Goal: Information Seeking & Learning: Understand process/instructions

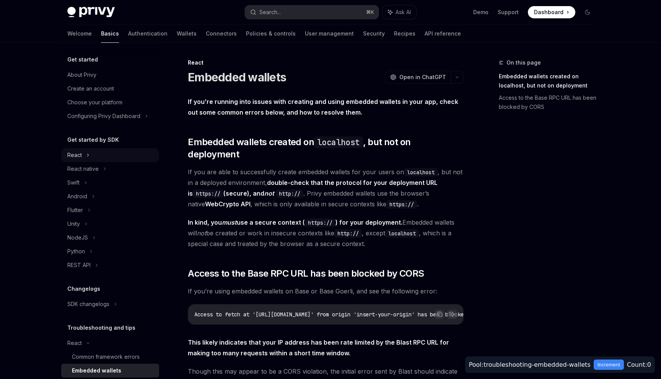
click at [84, 158] on div "React" at bounding box center [110, 155] width 98 height 14
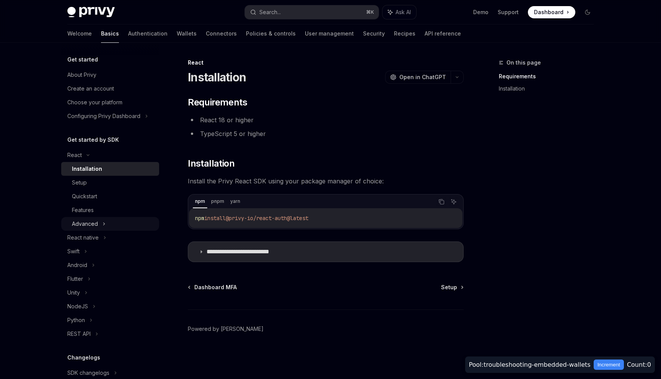
click at [104, 227] on icon at bounding box center [104, 224] width 3 height 9
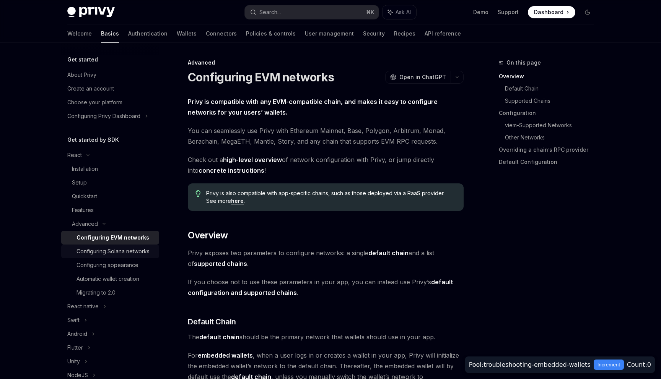
click at [119, 252] on div "Configuring Solana networks" at bounding box center [113, 251] width 73 height 9
type textarea "*"
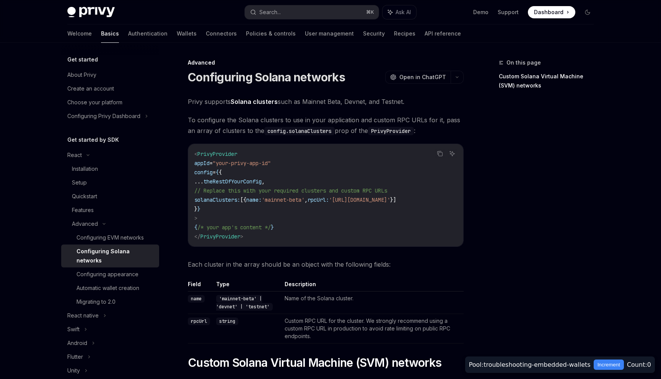
click at [277, 21] on div "Privy Docs home page Search... ⌘ K Ask AI Demo Support Dashboard Dashboard Sear…" at bounding box center [330, 12] width 526 height 24
click at [277, 16] on div "Search..." at bounding box center [269, 12] width 21 height 9
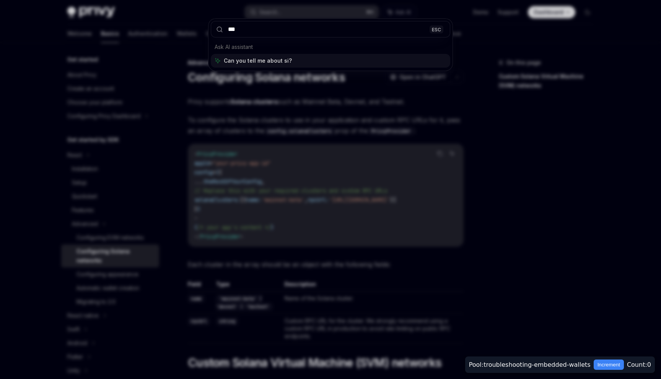
type input "****"
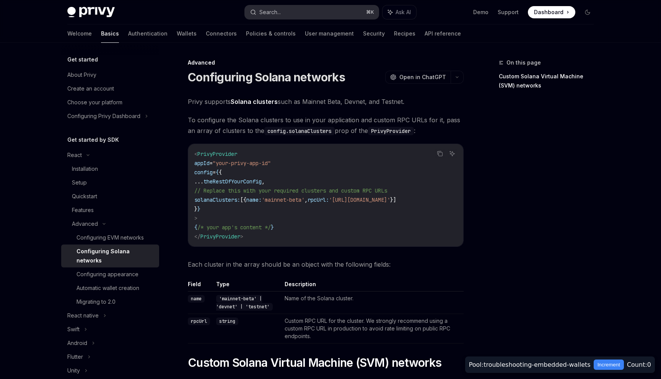
click at [327, 18] on button "Search... ⌘ K" at bounding box center [312, 12] width 134 height 14
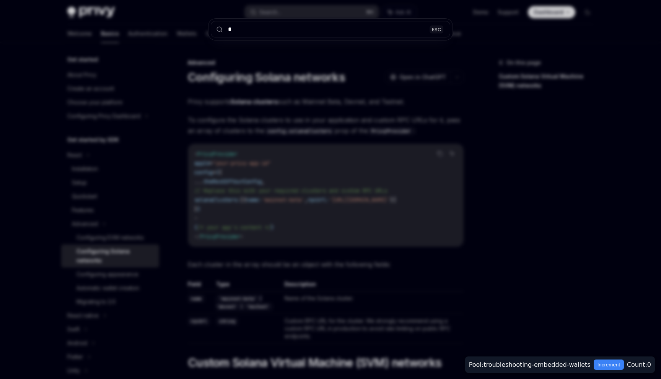
type input "**"
type textarea "*"
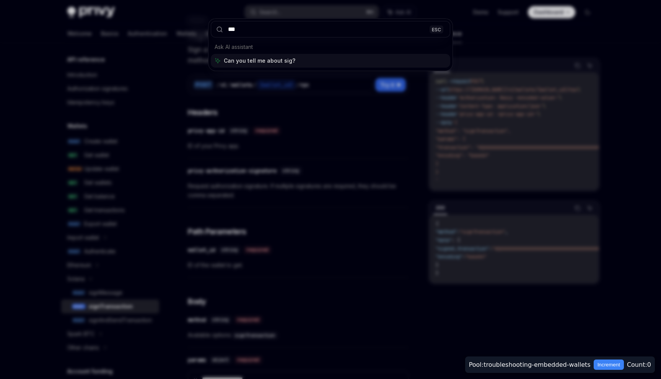
type input "****"
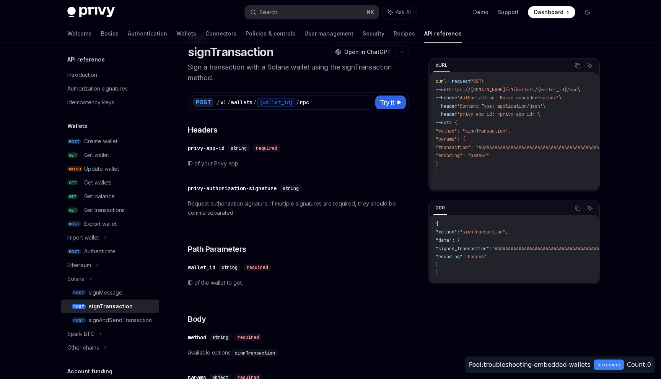
scroll to position [26, 0]
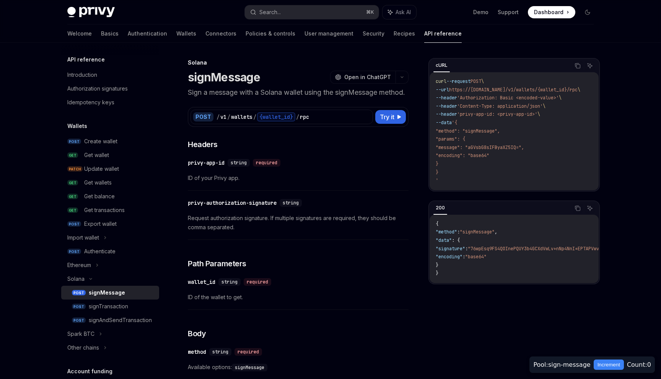
click at [75, 287] on link "POST signMessage" at bounding box center [110, 293] width 98 height 14
type textarea "*"
click at [75, 282] on div "Solana" at bounding box center [75, 279] width 17 height 9
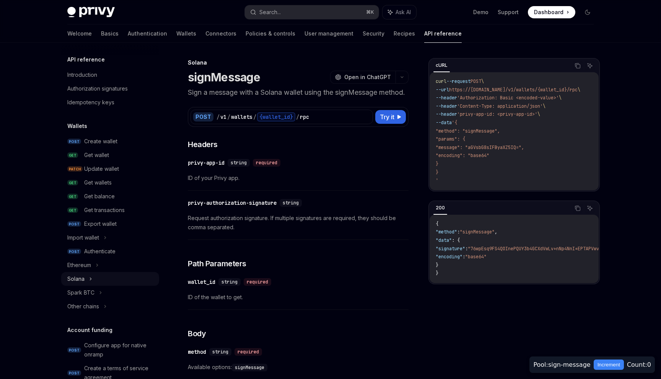
click at [75, 282] on div "Solana" at bounding box center [75, 279] width 17 height 9
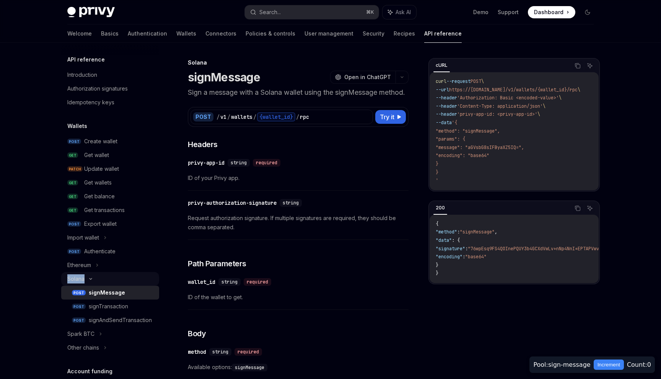
click at [75, 282] on div "Solana" at bounding box center [75, 279] width 17 height 9
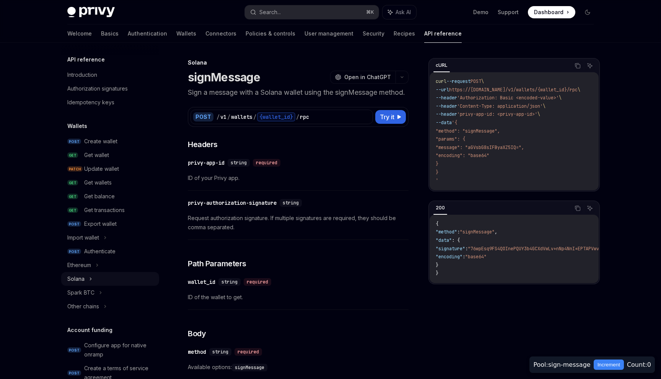
click at [114, 278] on div "Solana" at bounding box center [110, 279] width 98 height 14
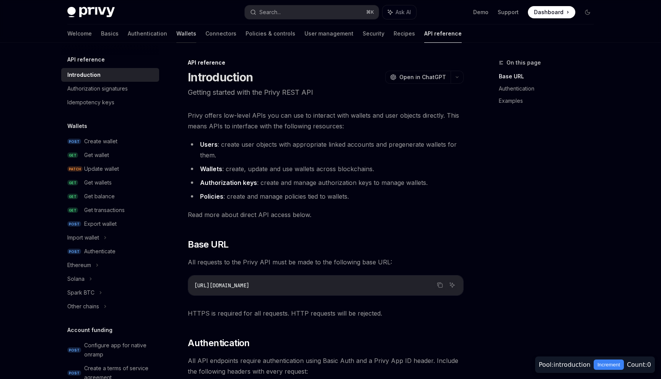
click at [176, 36] on link "Wallets" at bounding box center [186, 33] width 20 height 18
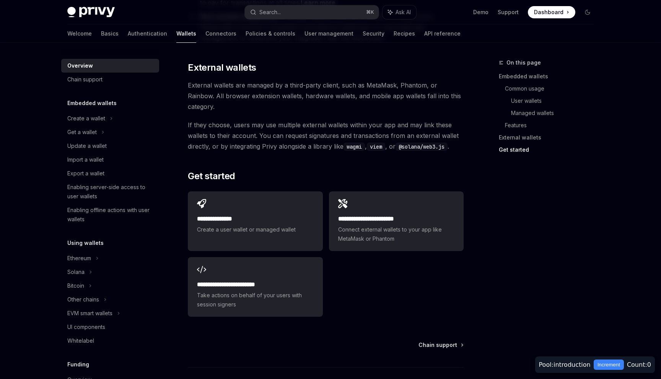
scroll to position [1116, 0]
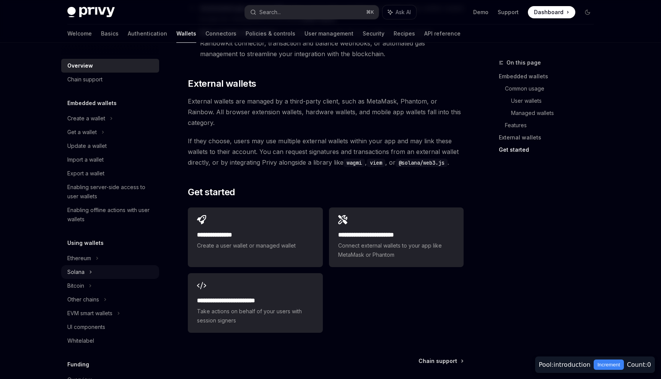
click at [119, 139] on div "Solana" at bounding box center [110, 132] width 98 height 14
click at [117, 284] on div "Sign a message" at bounding box center [113, 286] width 83 height 9
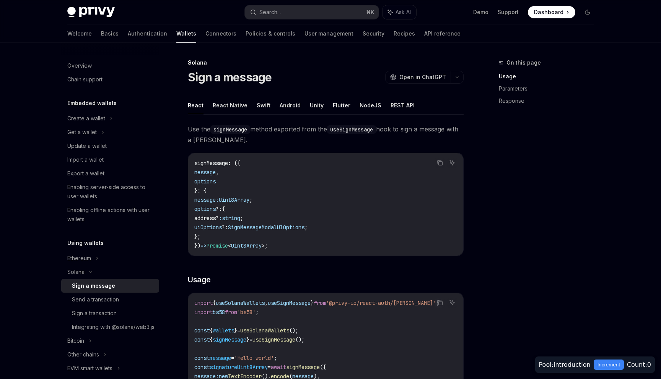
click at [549, 132] on div "On this page Usage Parameters Response" at bounding box center [541, 218] width 116 height 321
click at [513, 239] on div "On this page Usage Parameters Response" at bounding box center [541, 218] width 116 height 321
click at [557, 146] on div "On this page Usage Parameters Response" at bounding box center [541, 218] width 116 height 321
drag, startPoint x: 582, startPoint y: 116, endPoint x: 355, endPoint y: 39, distance: 240.0
click at [355, 41] on div "Privy Docs home page Search... ⌘ K Ask AI Demo Support Dashboard Dashboard Sear…" at bounding box center [330, 383] width 661 height 767
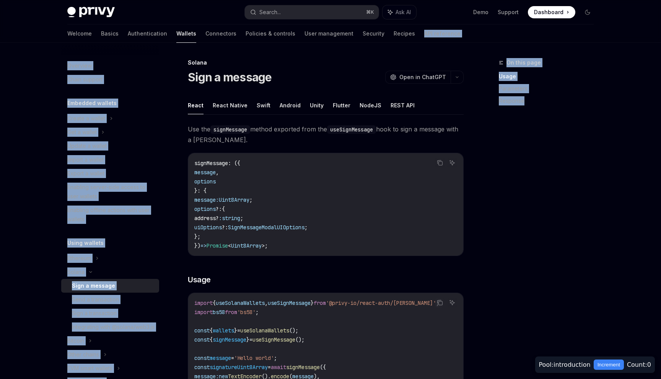
click at [581, 188] on div "On this page Usage Parameters Response" at bounding box center [541, 218] width 116 height 321
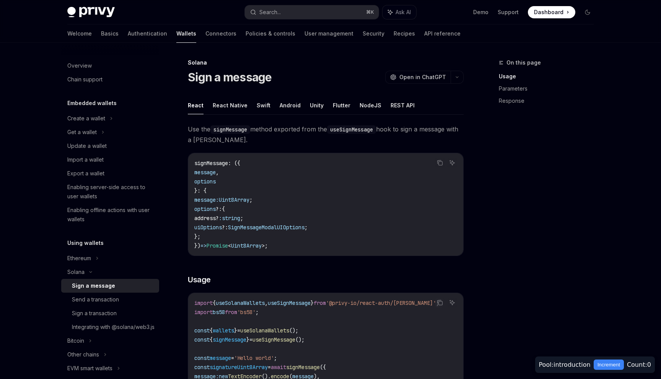
click at [461, 35] on div "Welcome Basics Authentication Wallets Connectors Policies & controls User manag…" at bounding box center [330, 33] width 563 height 18
click at [334, 74] on div "Sign a message OpenAI Open in ChatGPT" at bounding box center [326, 77] width 276 height 14
drag, startPoint x: 183, startPoint y: 77, endPoint x: 323, endPoint y: 83, distance: 139.7
click at [274, 81] on div "Sign a message OpenAI Open in ChatGPT" at bounding box center [326, 77] width 276 height 14
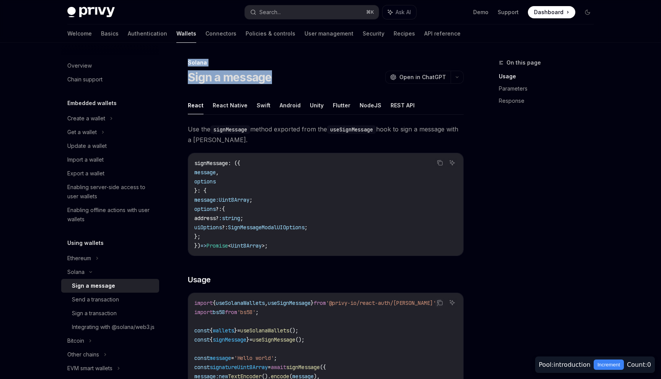
drag, startPoint x: 309, startPoint y: 79, endPoint x: 191, endPoint y: 46, distance: 122.3
click at [253, 67] on div "Solana Sign a message OpenAI Open in ChatGPT" at bounding box center [326, 71] width 276 height 25
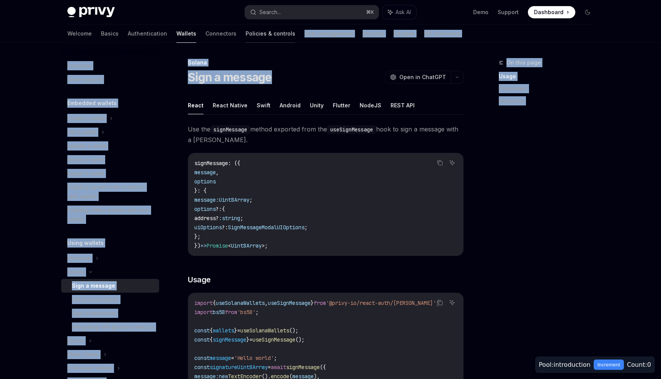
drag, startPoint x: 275, startPoint y: 78, endPoint x: 207, endPoint y: 37, distance: 79.6
click at [207, 37] on div "Privy Docs home page Search... ⌘ K Ask AI Demo Support Dashboard Dashboard Sear…" at bounding box center [330, 383] width 661 height 767
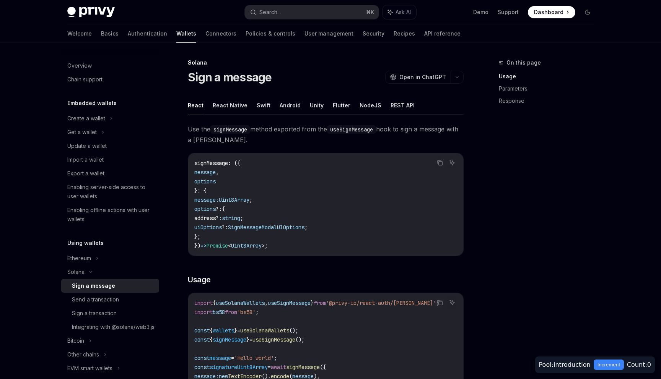
click at [293, 67] on div "Solana Sign a message OpenAI Open in ChatGPT" at bounding box center [326, 71] width 276 height 25
drag, startPoint x: 283, startPoint y: 81, endPoint x: 192, endPoint y: 50, distance: 96.4
click at [171, 56] on div "Overview Chain support Embedded wallets Create a wallet Get a wallet Update a w…" at bounding box center [116, 211] width 110 height 337
drag, startPoint x: 179, startPoint y: 55, endPoint x: 317, endPoint y: 85, distance: 141.2
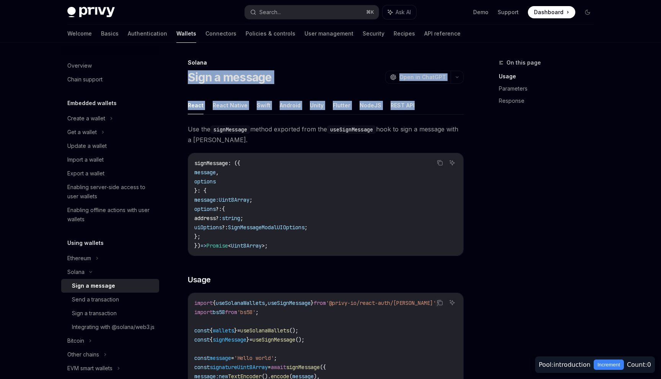
drag, startPoint x: 440, startPoint y: 112, endPoint x: 232, endPoint y: 59, distance: 214.9
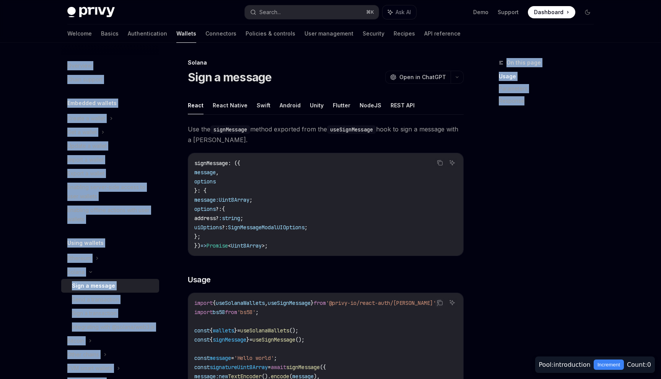
drag, startPoint x: 167, startPoint y: 56, endPoint x: 570, endPoint y: 137, distance: 410.4
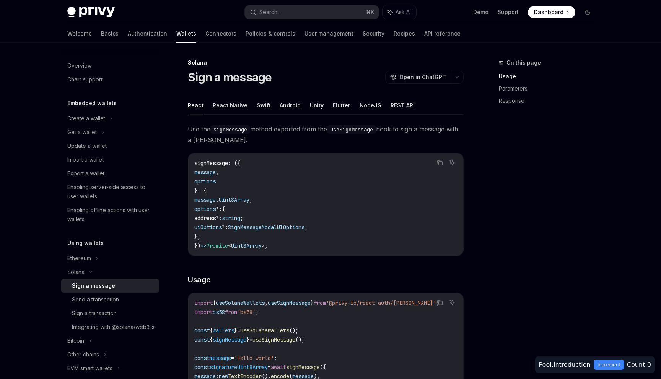
click at [50, 42] on div "Welcome Basics Authentication Wallets Connectors Policies & controls User manag…" at bounding box center [330, 33] width 563 height 18
click at [118, 299] on div "Send a transaction" at bounding box center [95, 299] width 47 height 9
type textarea "*"
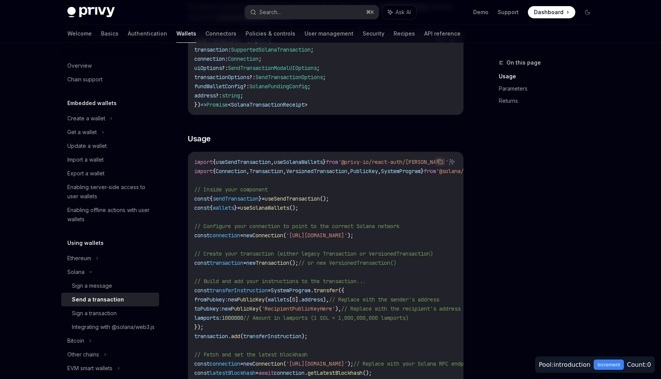
scroll to position [143, 0]
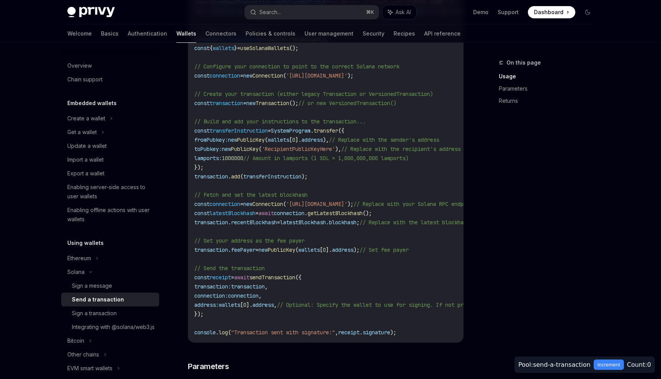
scroll to position [308, 0]
click at [416, 230] on code "import { useSendTransaction , useSolanaWallets } from '@privy-io/react-auth/sol…" at bounding box center [396, 168] width 404 height 340
click at [434, 266] on code "import { useSendTransaction , useSolanaWallets } from '@privy-io/react-auth/sol…" at bounding box center [396, 168] width 404 height 340
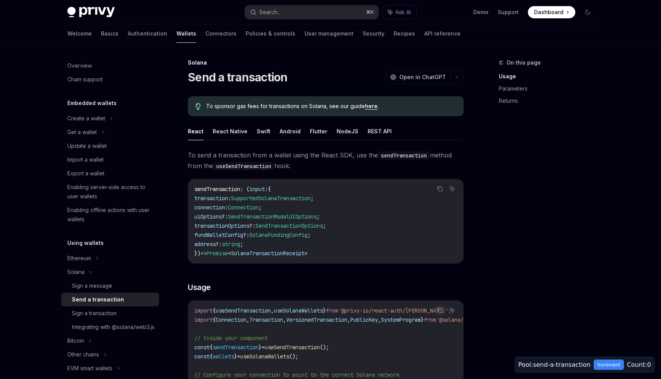
click at [554, 107] on link "Returns" at bounding box center [549, 101] width 101 height 12
click at [575, 83] on link "Parameters" at bounding box center [549, 89] width 101 height 12
